Goal: Transaction & Acquisition: Purchase product/service

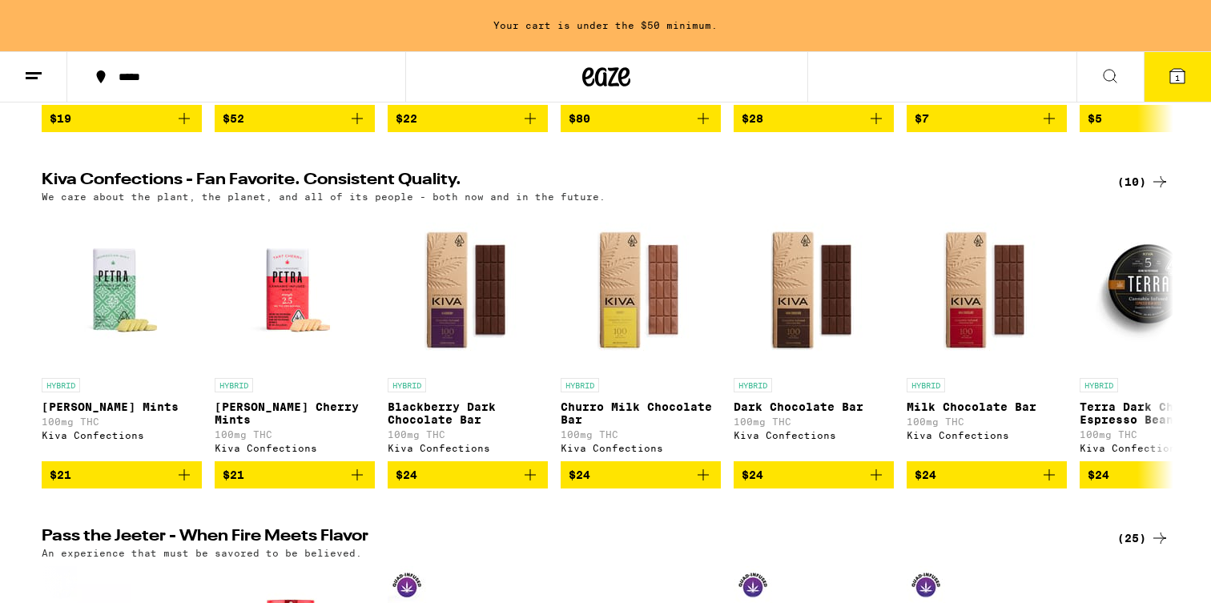
scroll to position [548, 0]
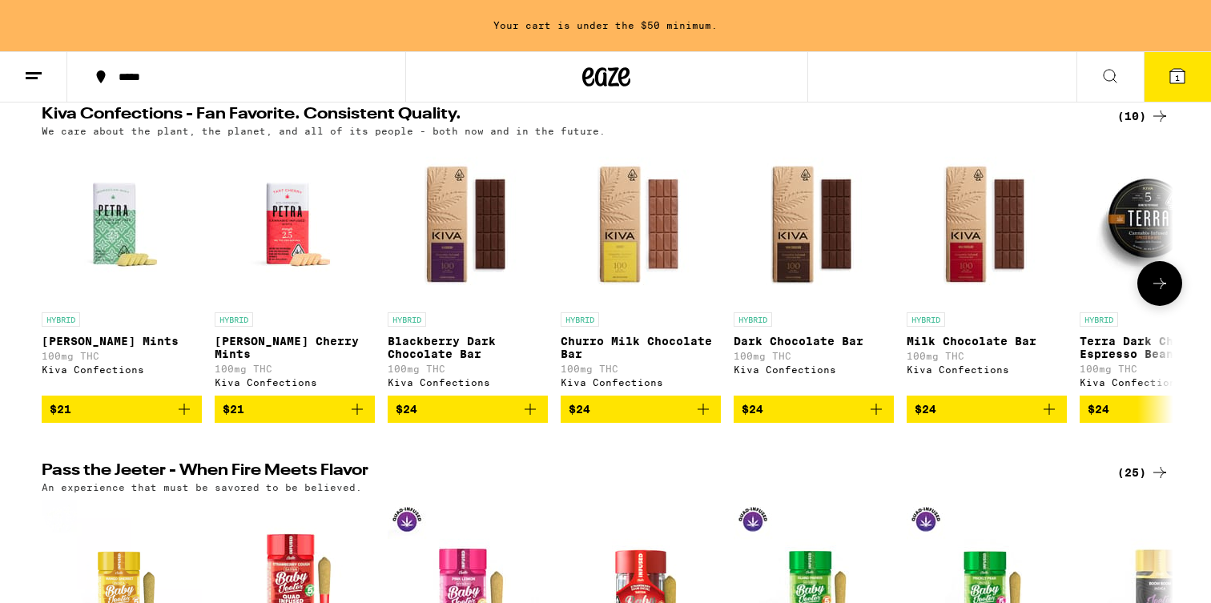
click at [638, 246] on img "Open page for Churro Milk Chocolate Bar from Kiva Confections" at bounding box center [641, 224] width 160 height 160
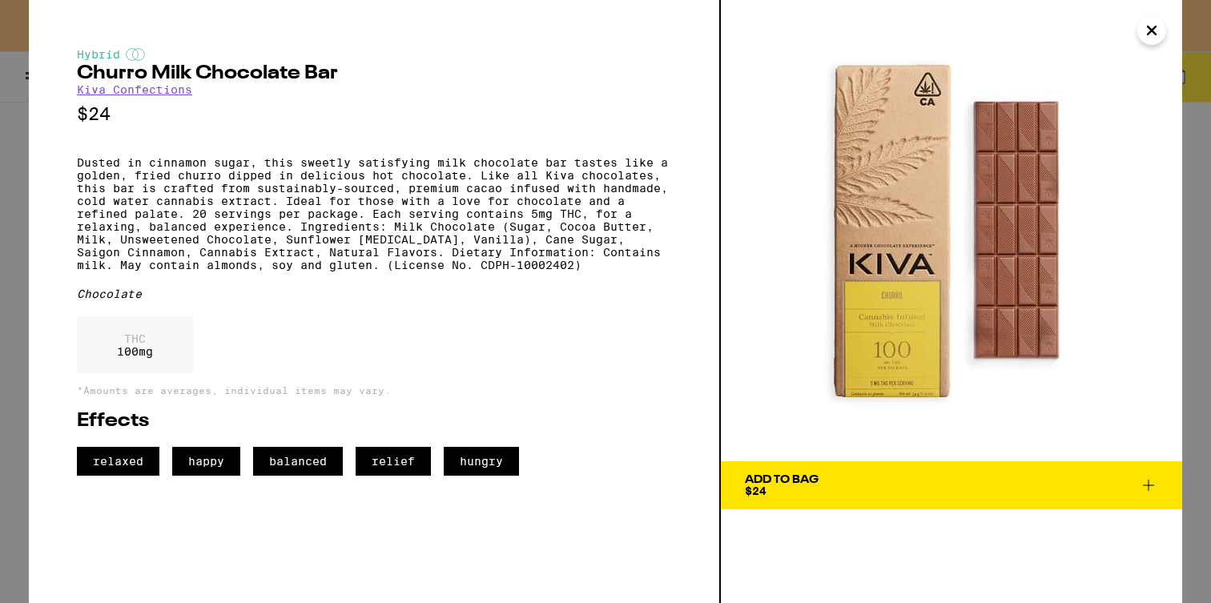
click at [1151, 33] on icon "Close" at bounding box center [1151, 30] width 19 height 24
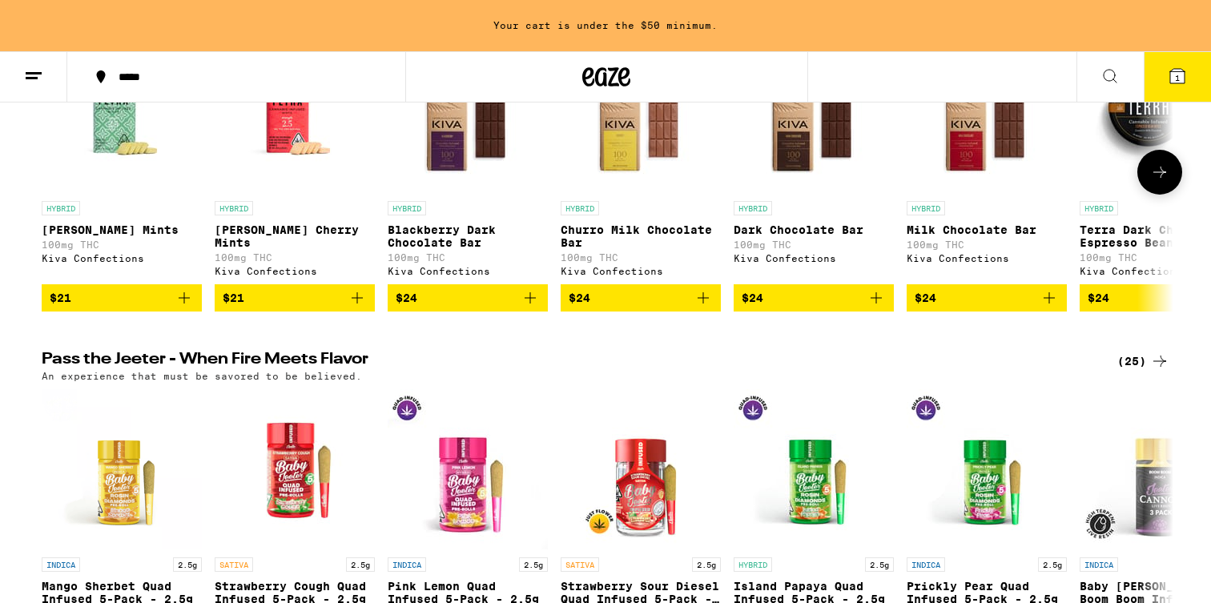
scroll to position [657, 0]
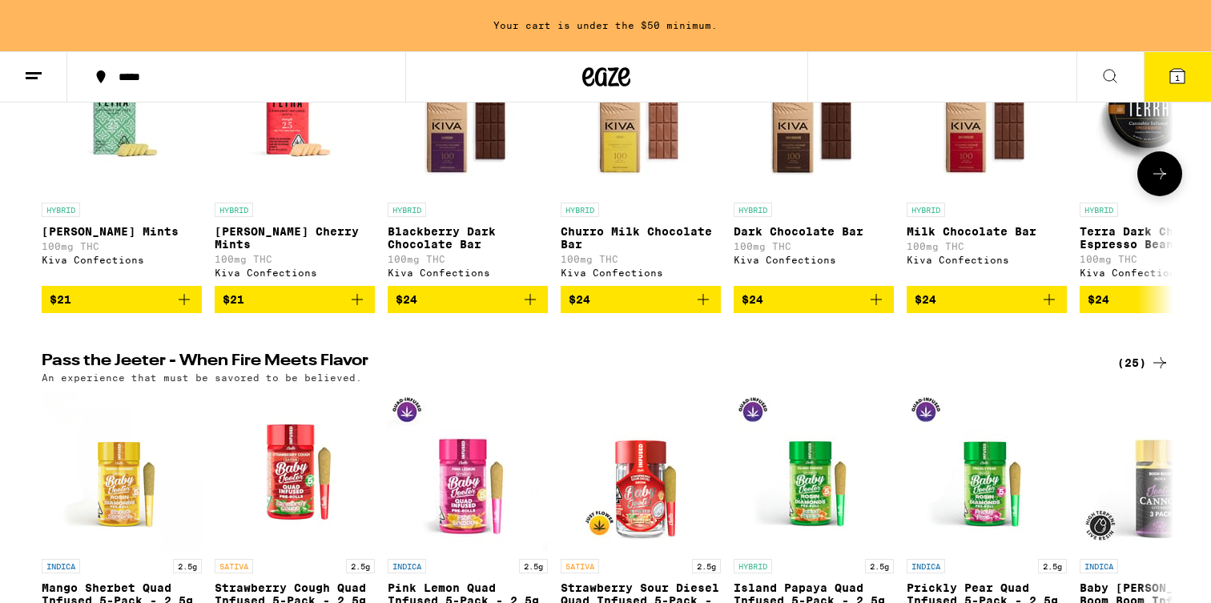
click at [531, 264] on p "100mg THC" at bounding box center [468, 259] width 160 height 10
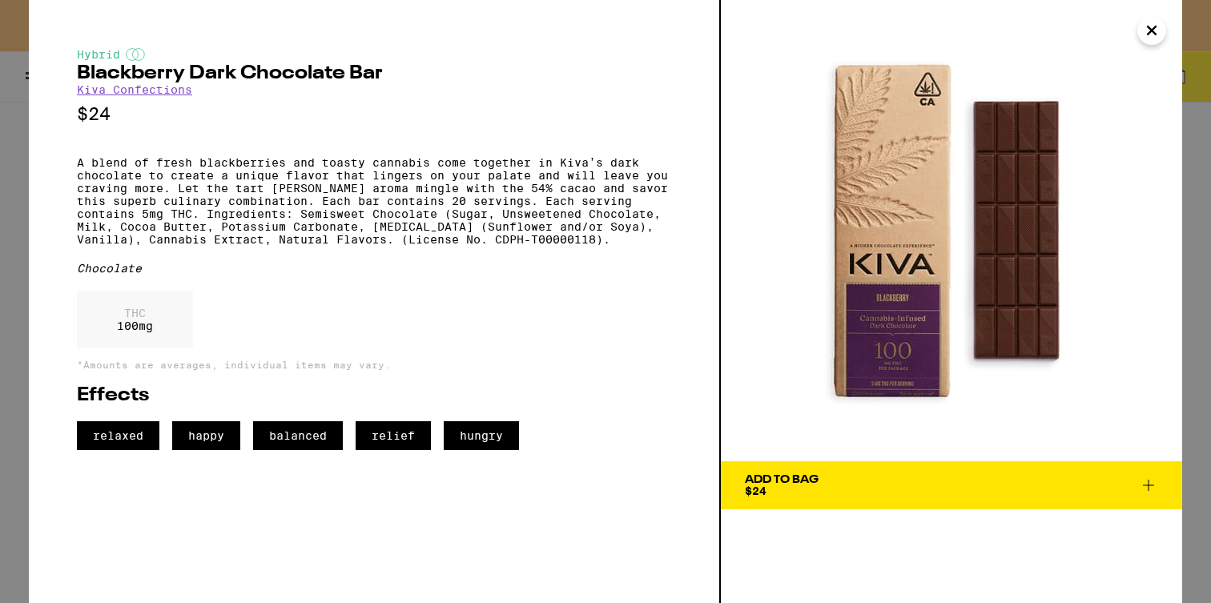
click at [389, 450] on span "relief" at bounding box center [393, 435] width 75 height 29
click at [395, 450] on span "relief" at bounding box center [393, 435] width 75 height 29
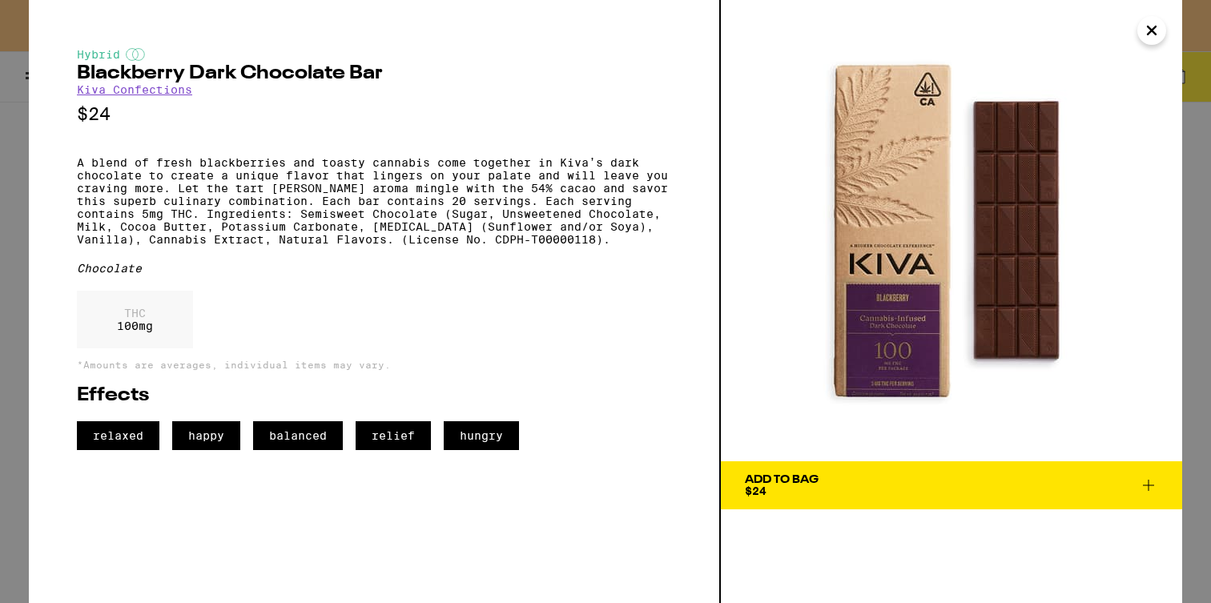
click at [479, 347] on div "THC 100 mg" at bounding box center [374, 324] width 594 height 66
click at [1154, 32] on icon "Close" at bounding box center [1151, 30] width 8 height 8
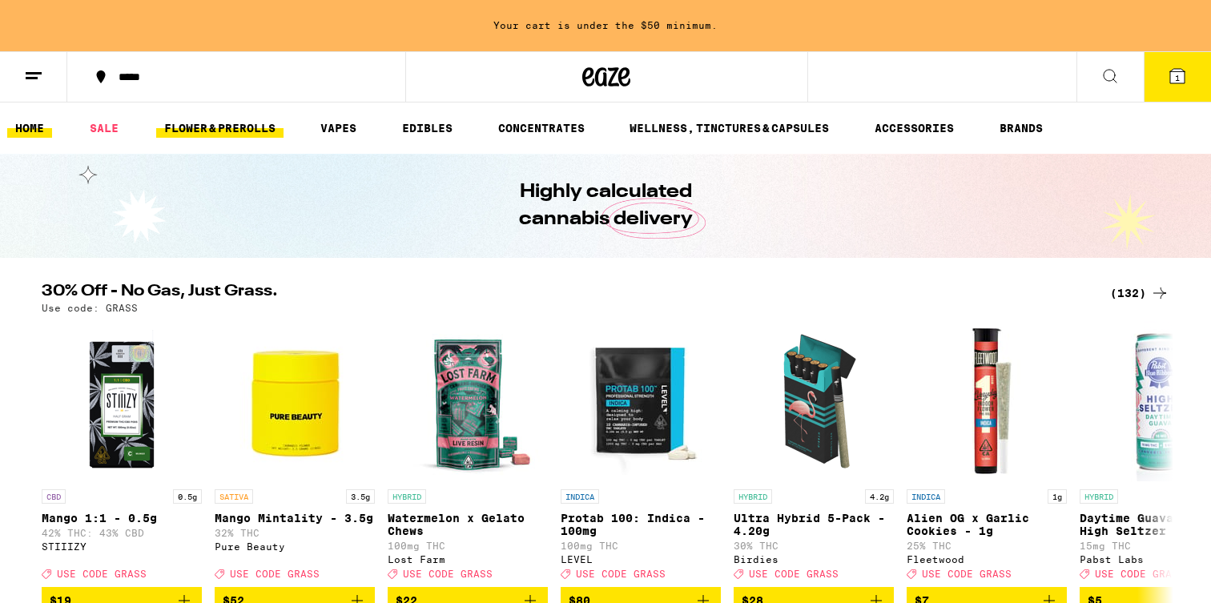
click at [214, 127] on link "FLOWER & PREROLLS" at bounding box center [219, 128] width 127 height 19
click at [251, 125] on link "FLOWER & PREROLLS" at bounding box center [219, 128] width 127 height 19
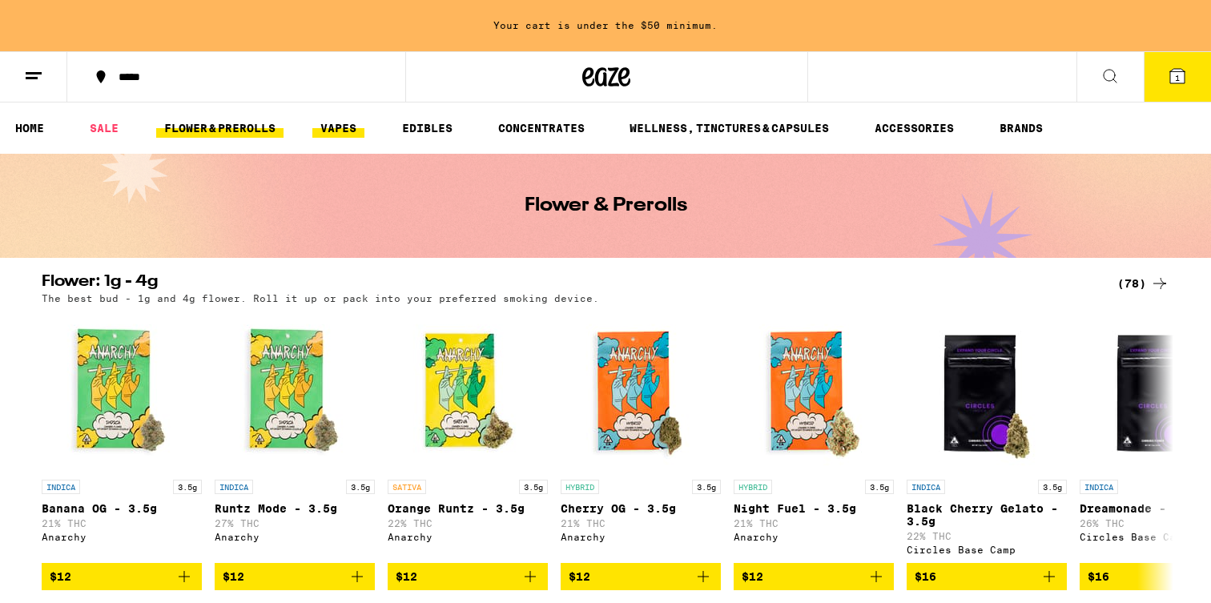
click at [346, 126] on link "VAPES" at bounding box center [338, 128] width 52 height 19
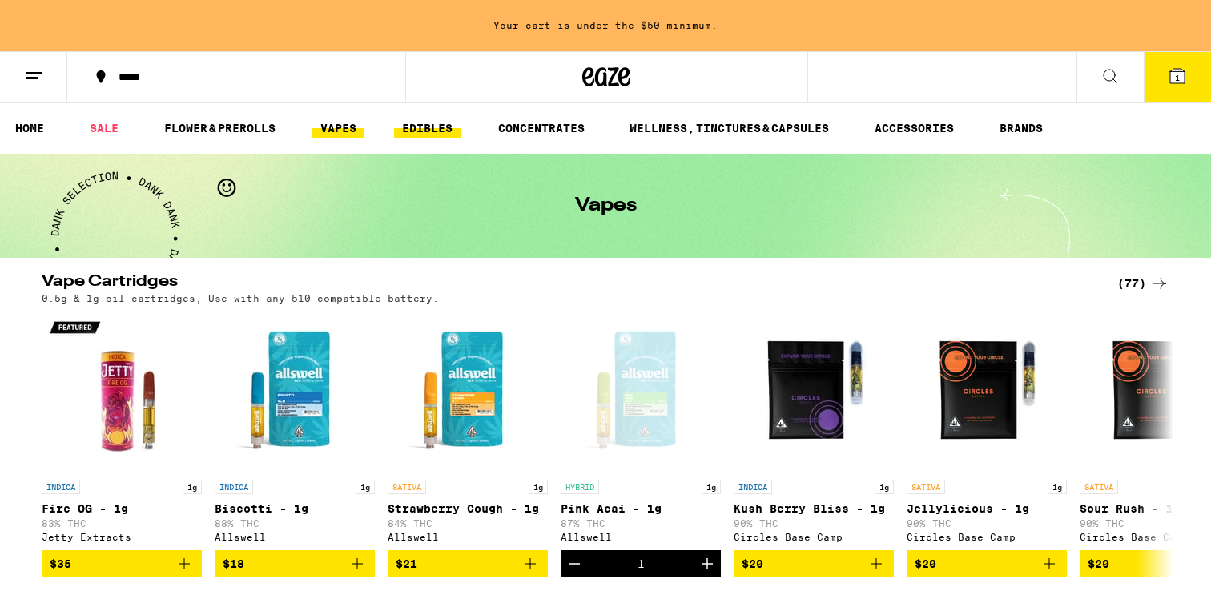
click at [439, 131] on link "EDIBLES" at bounding box center [427, 128] width 66 height 19
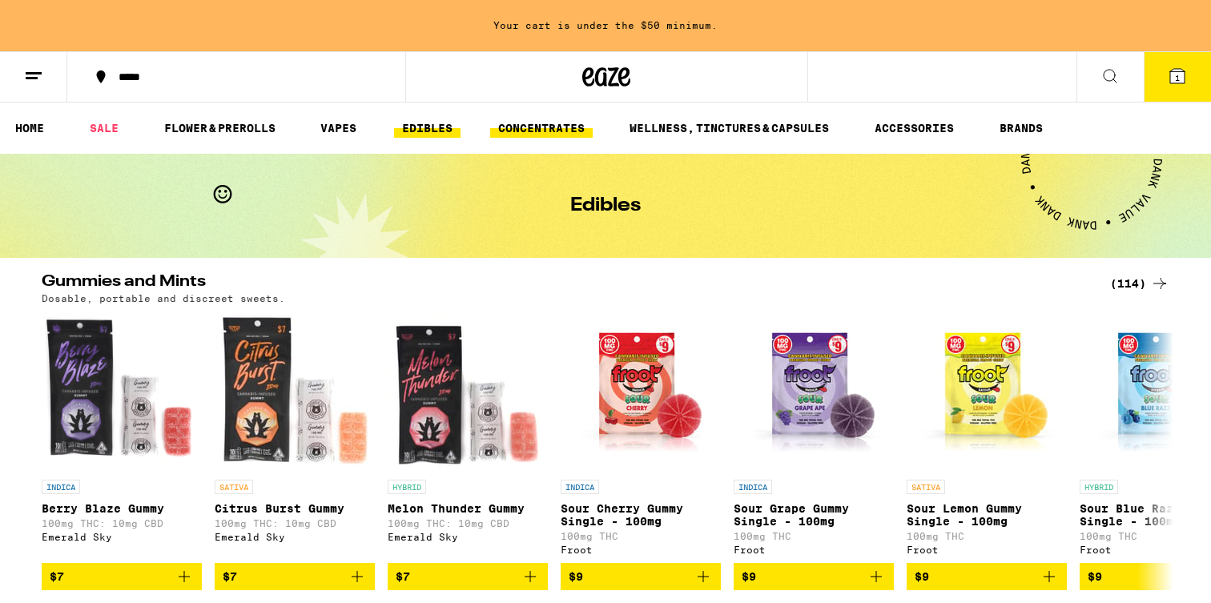
click at [526, 127] on link "CONCENTRATES" at bounding box center [541, 128] width 102 height 19
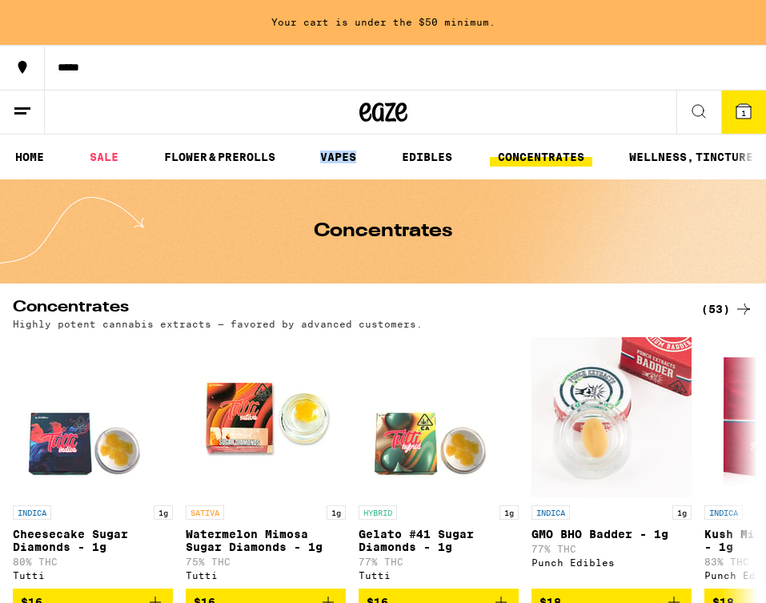
click at [507, 87] on button "*****" at bounding box center [383, 67] width 766 height 45
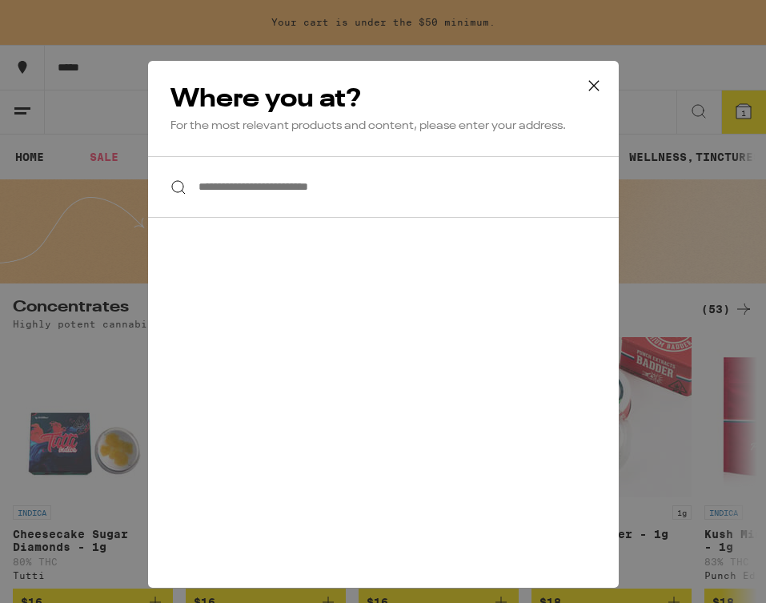
click at [605, 84] on icon at bounding box center [594, 86] width 24 height 24
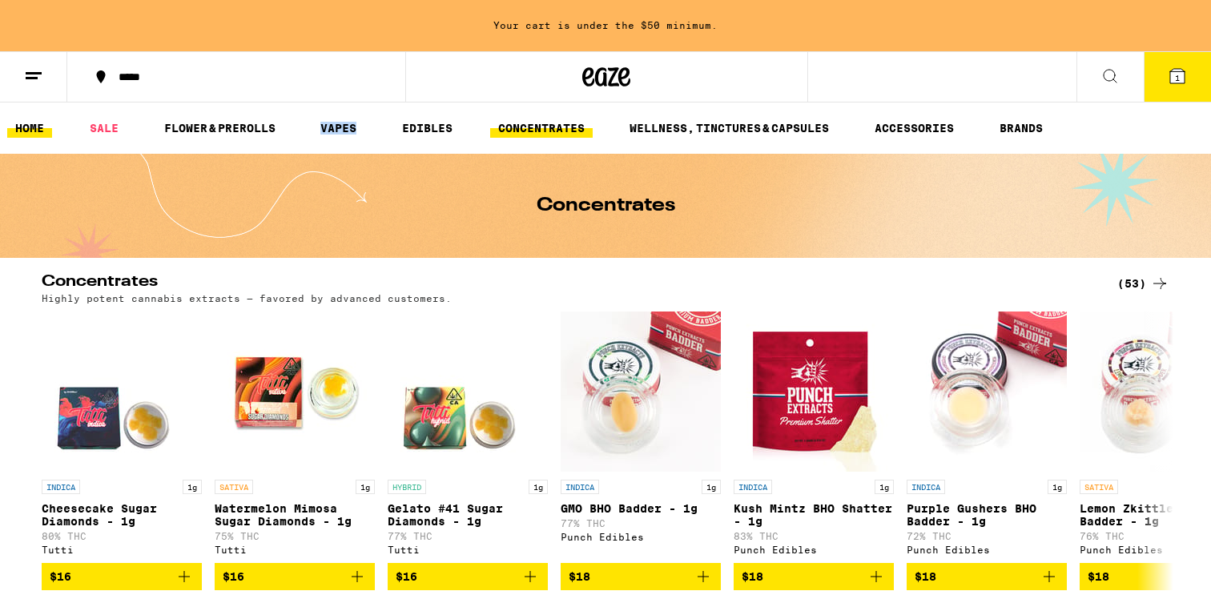
click at [42, 129] on link "HOME" at bounding box center [29, 128] width 45 height 19
